Goal: Task Accomplishment & Management: Use online tool/utility

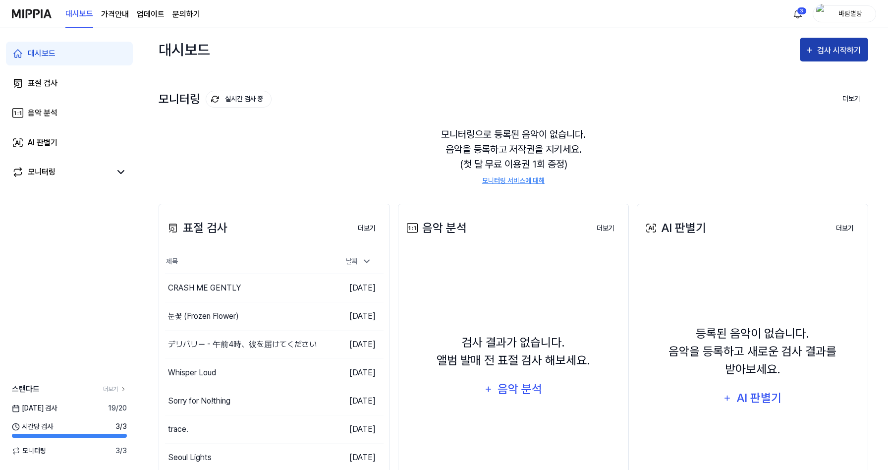
click at [849, 51] on div "검사 시작하기" at bounding box center [840, 50] width 46 height 13
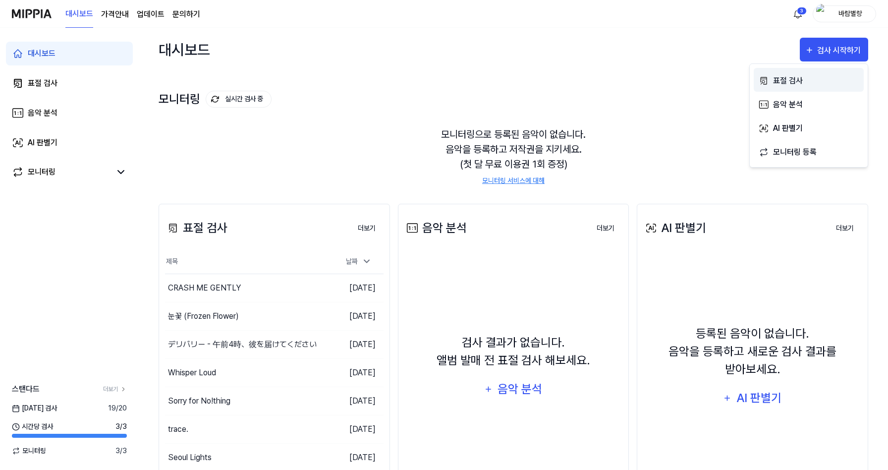
click at [798, 89] on button "표절 검사" at bounding box center [808, 80] width 110 height 24
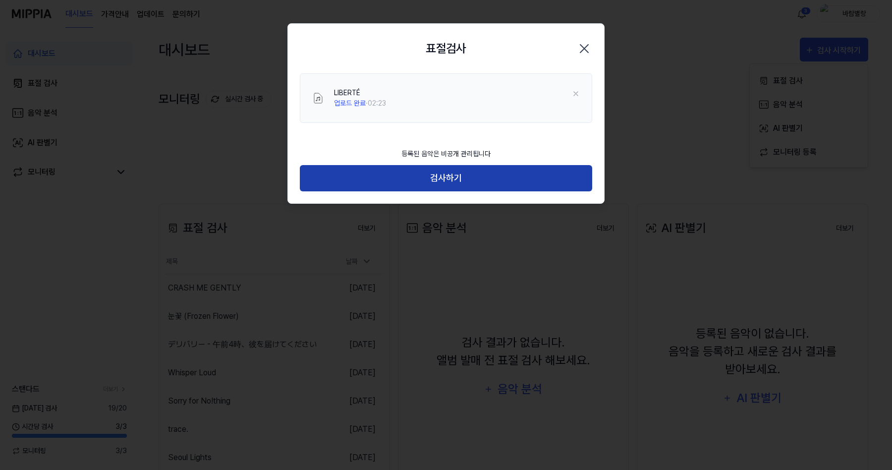
click at [460, 185] on button "검사하기" at bounding box center [446, 178] width 292 height 26
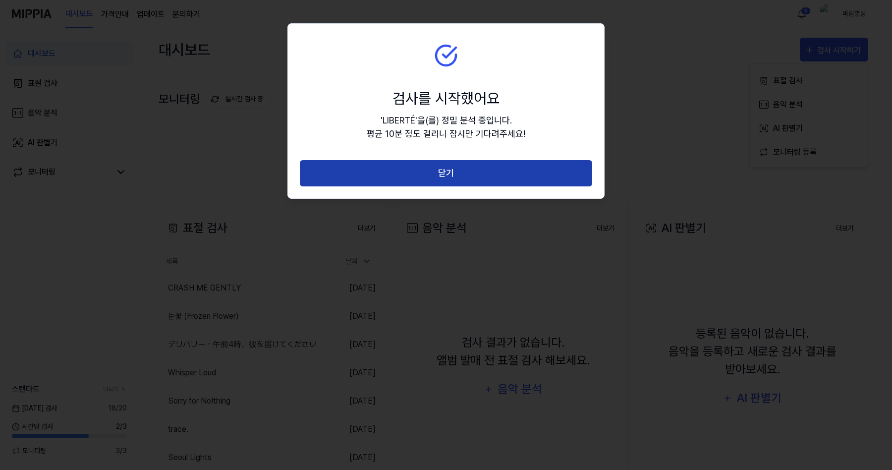
click at [463, 180] on button "닫기" at bounding box center [446, 173] width 292 height 26
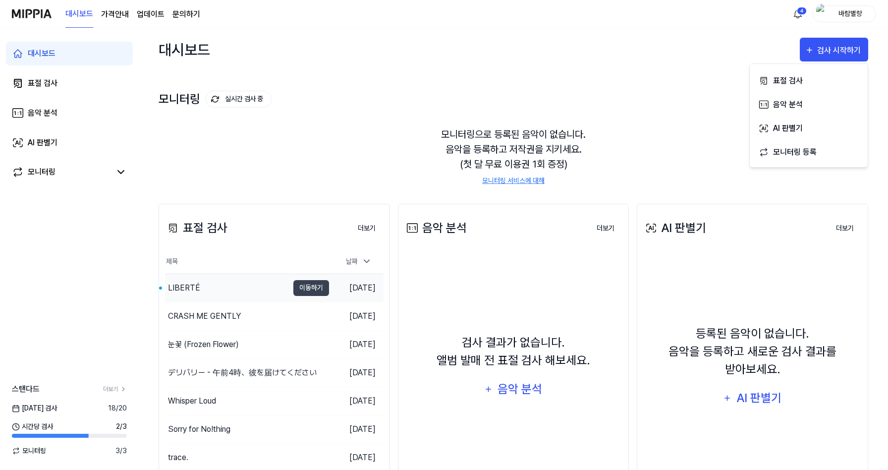
click at [189, 292] on div "LIBERTÉ" at bounding box center [184, 288] width 32 height 12
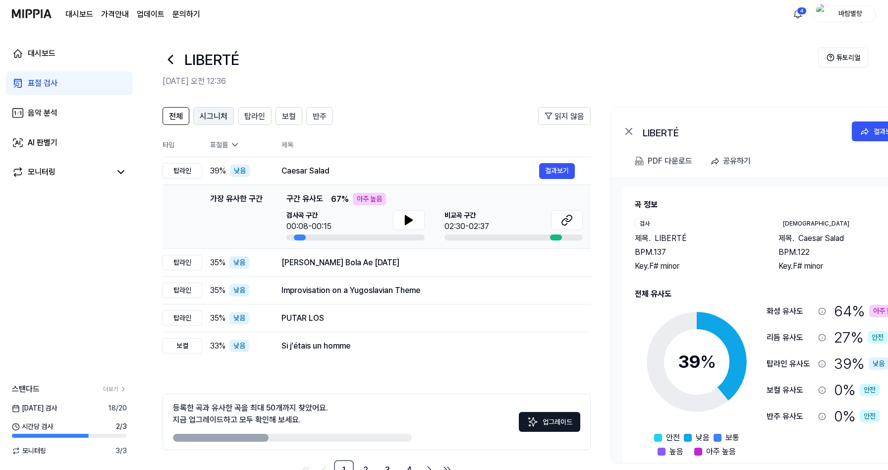
click at [222, 116] on span "시그니처" at bounding box center [214, 116] width 28 height 12
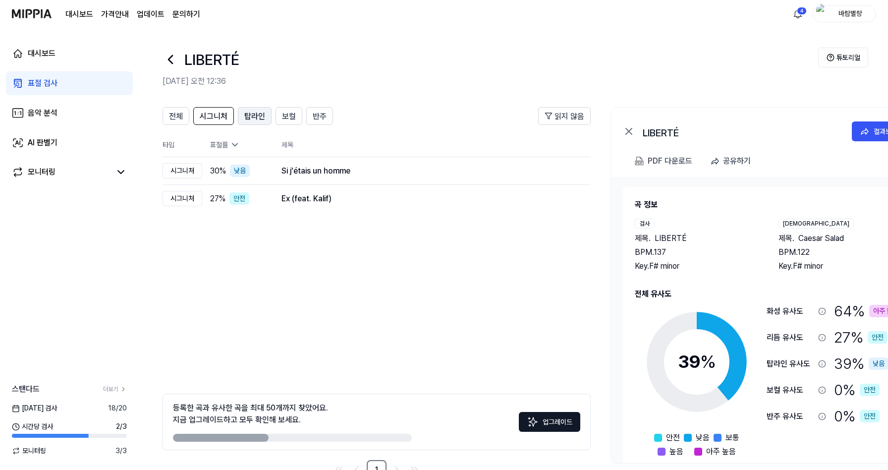
click at [252, 117] on span "탑라인" at bounding box center [254, 116] width 21 height 12
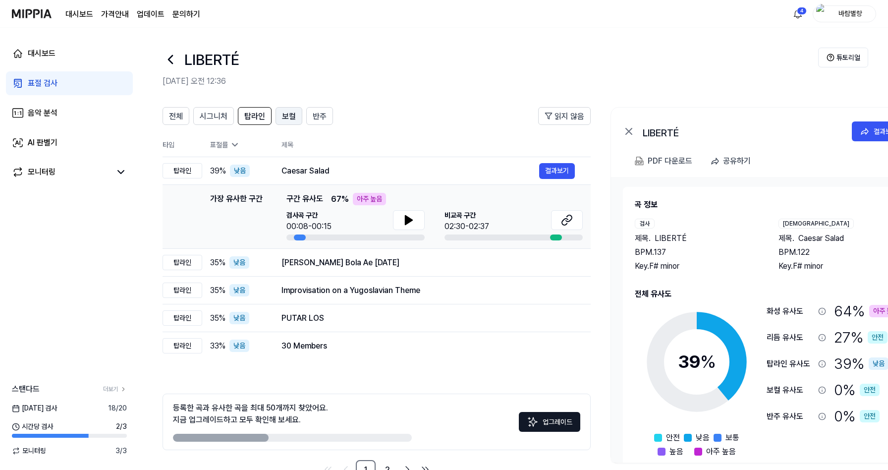
click at [286, 116] on span "보컬" at bounding box center [289, 116] width 14 height 12
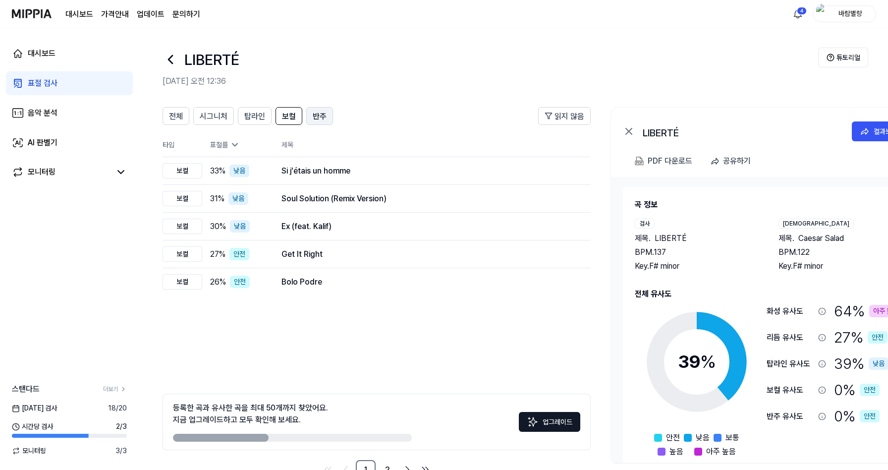
click at [315, 115] on span "반주" at bounding box center [320, 116] width 14 height 12
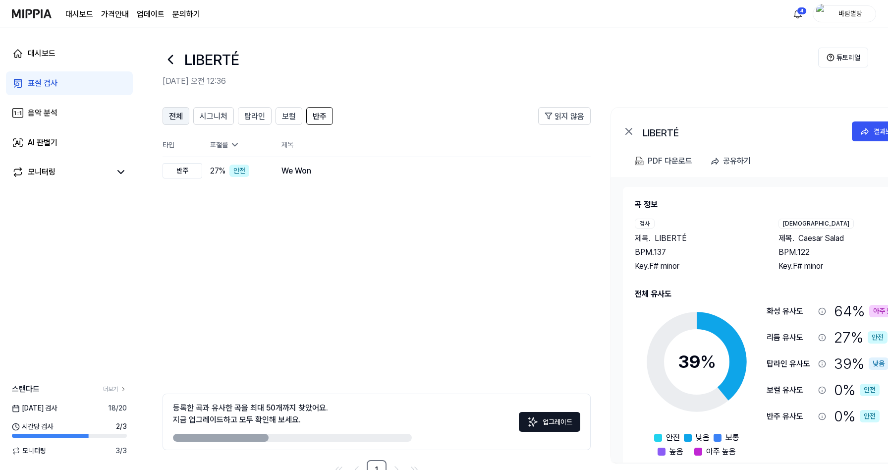
click at [182, 115] on span "전체" at bounding box center [176, 116] width 14 height 12
